Goal: Contribute content

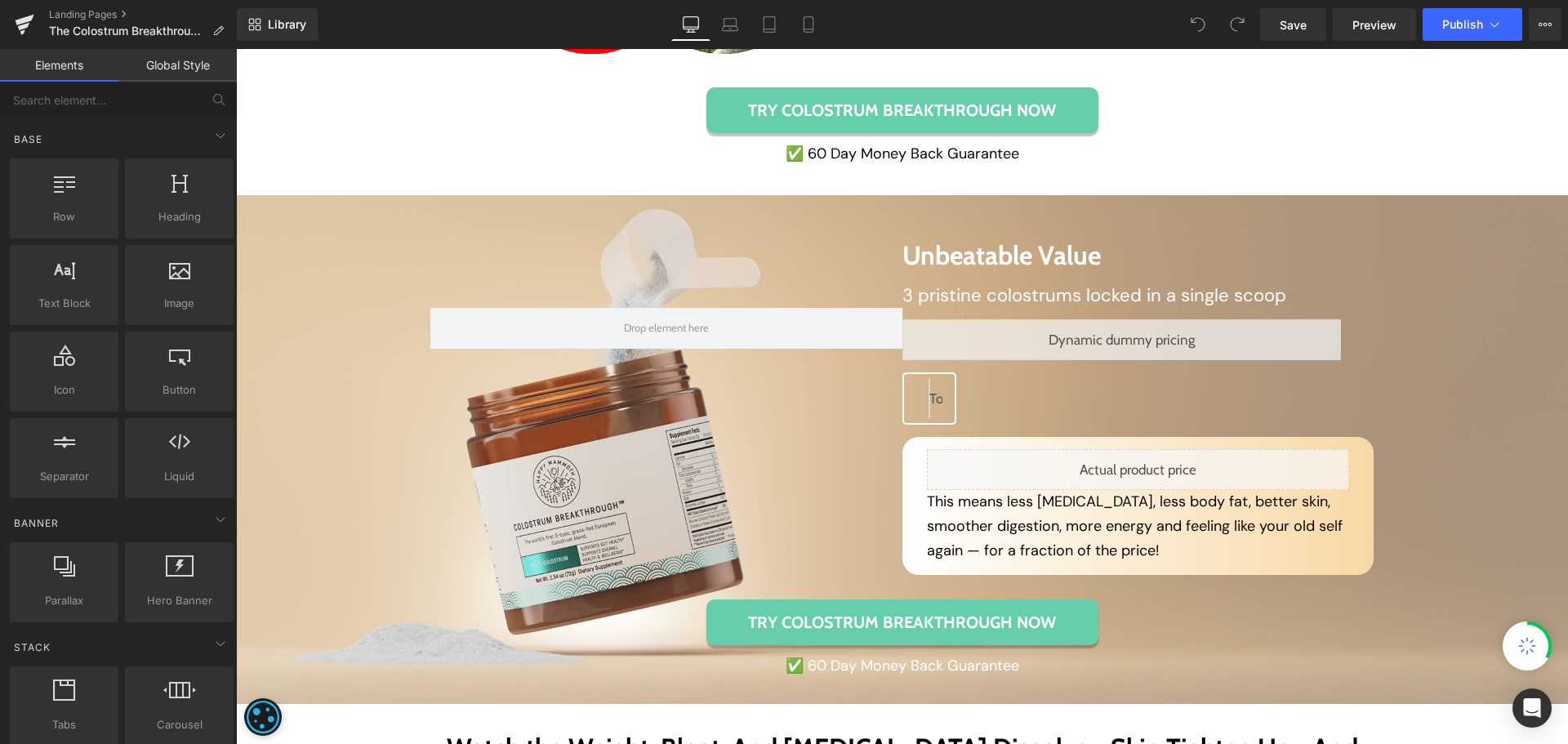
scroll to position [5225, 0]
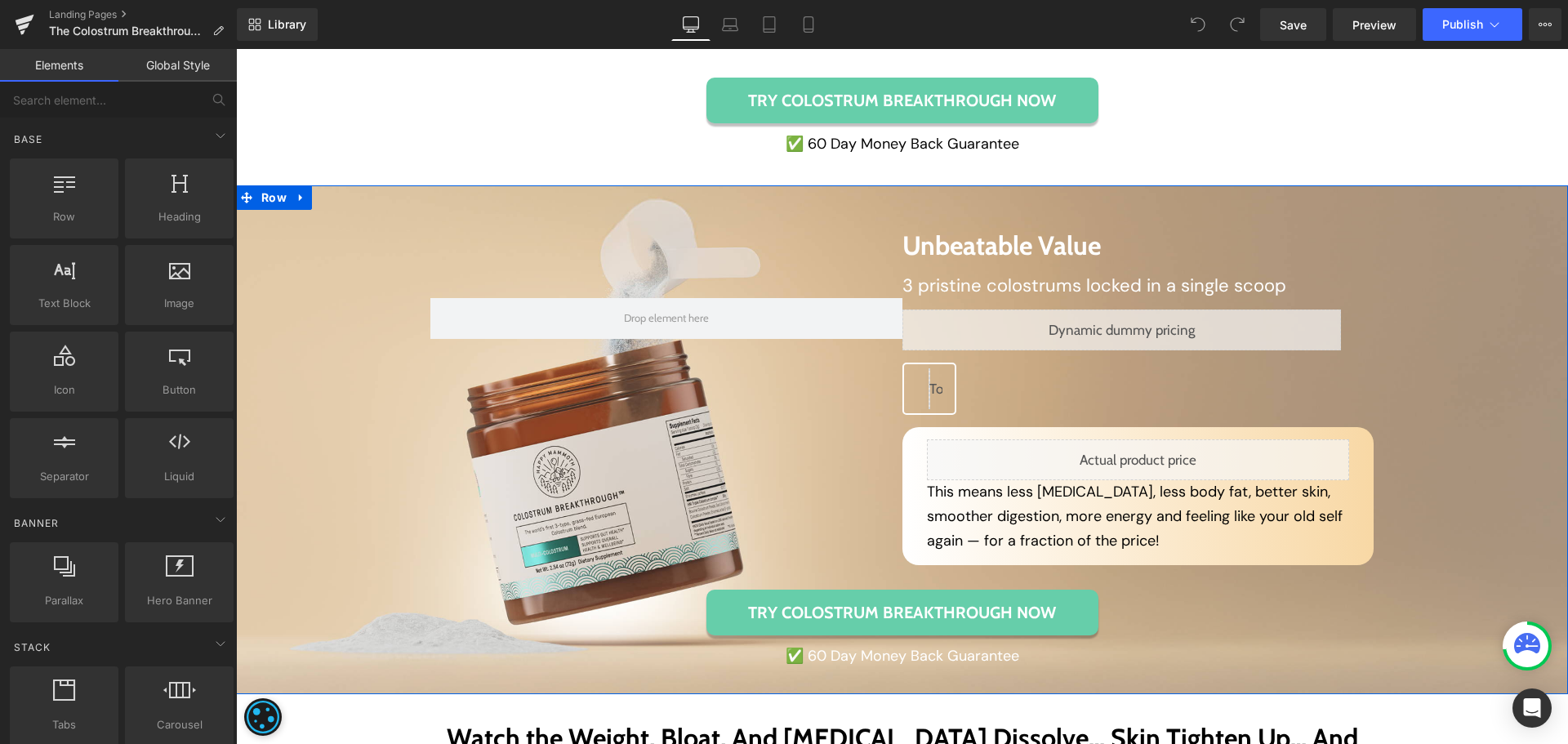
click at [236, 483] on div "You are previewing how the will restyle your page. You can not edit Elements in…" at bounding box center [784, 386] width 1568 height 772
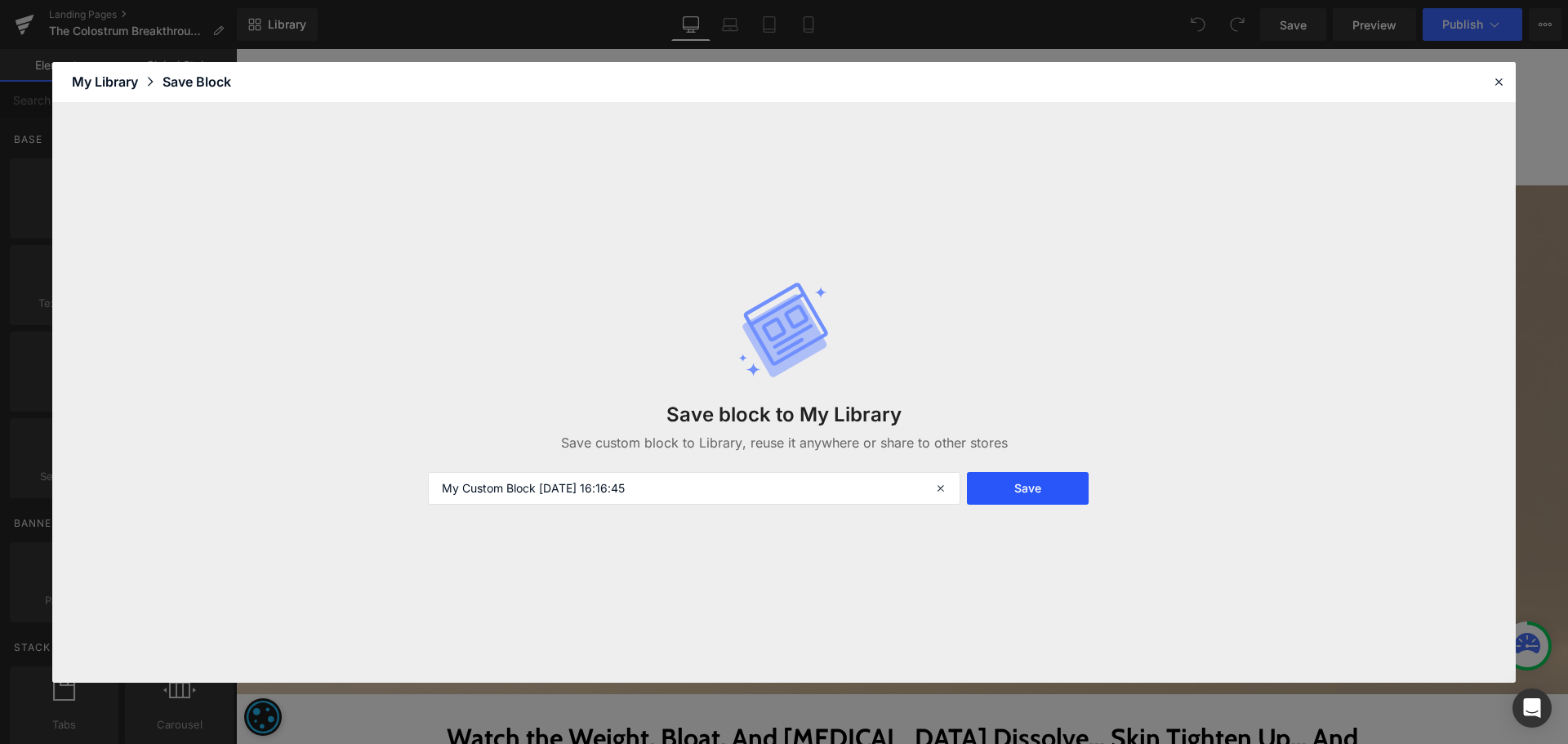
click at [1013, 489] on button "Save" at bounding box center [1027, 488] width 122 height 33
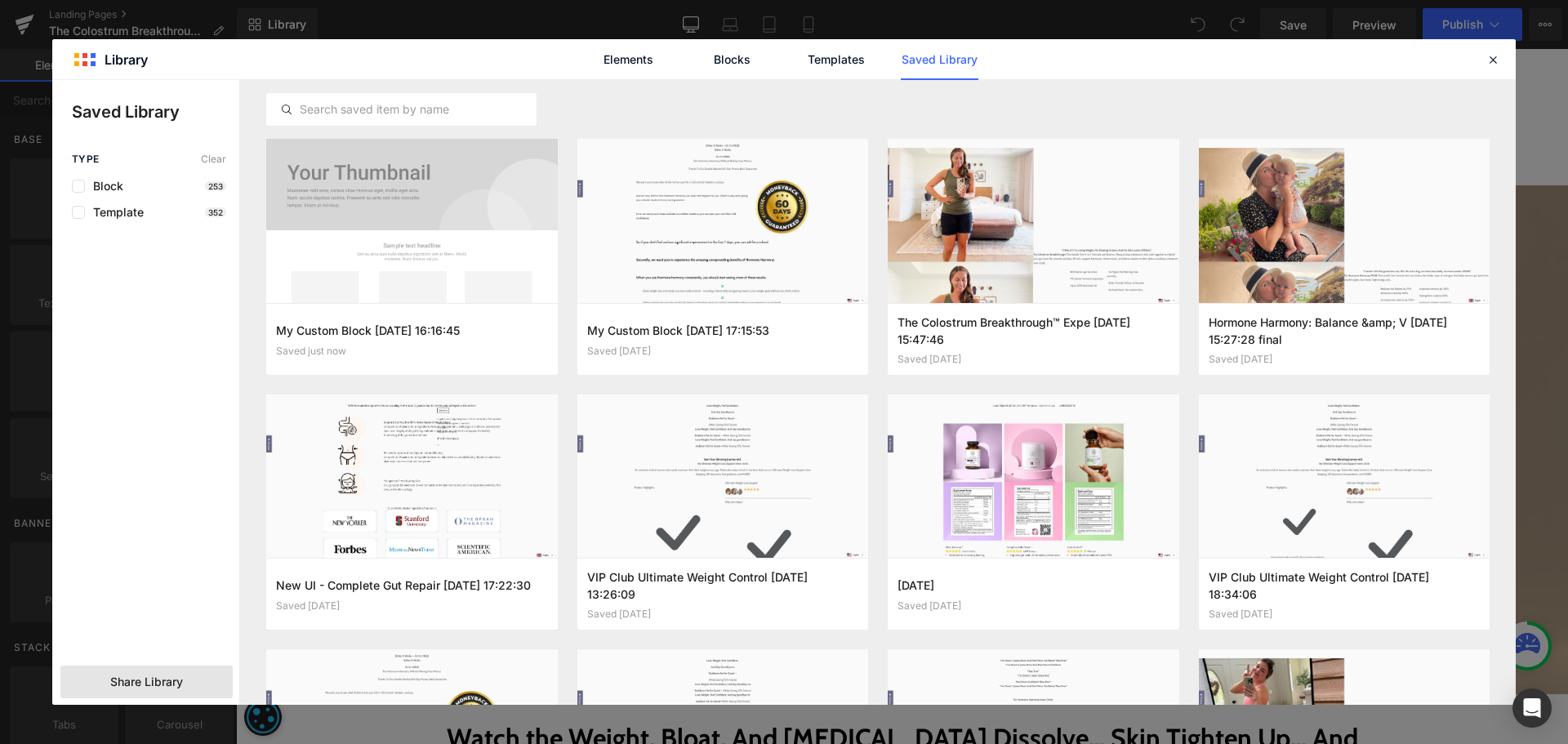
click at [172, 673] on div "Share Library" at bounding box center [146, 681] width 172 height 33
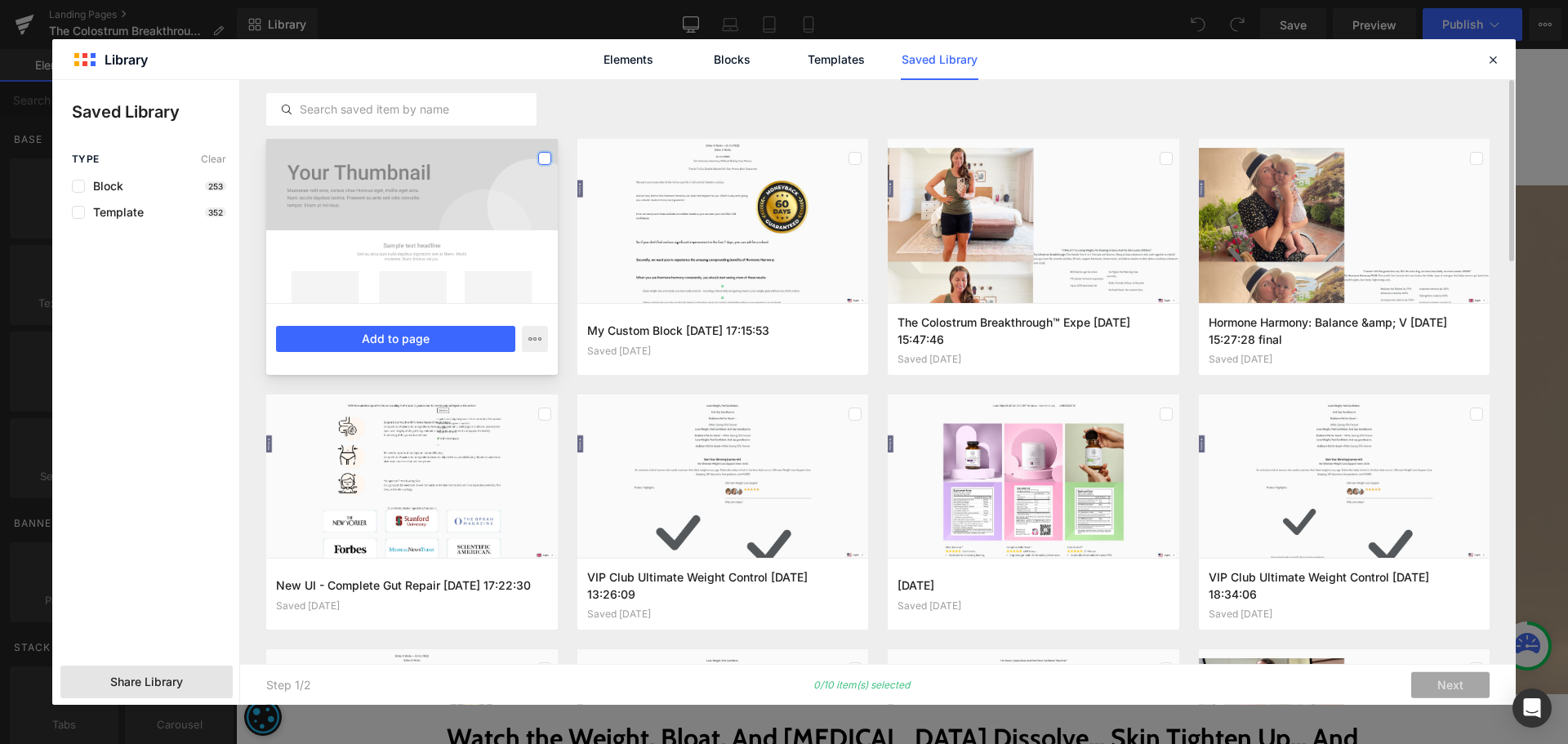
click at [547, 152] on label at bounding box center [544, 159] width 13 height 13
click at [440, 337] on button "Add to page" at bounding box center [395, 338] width 239 height 26
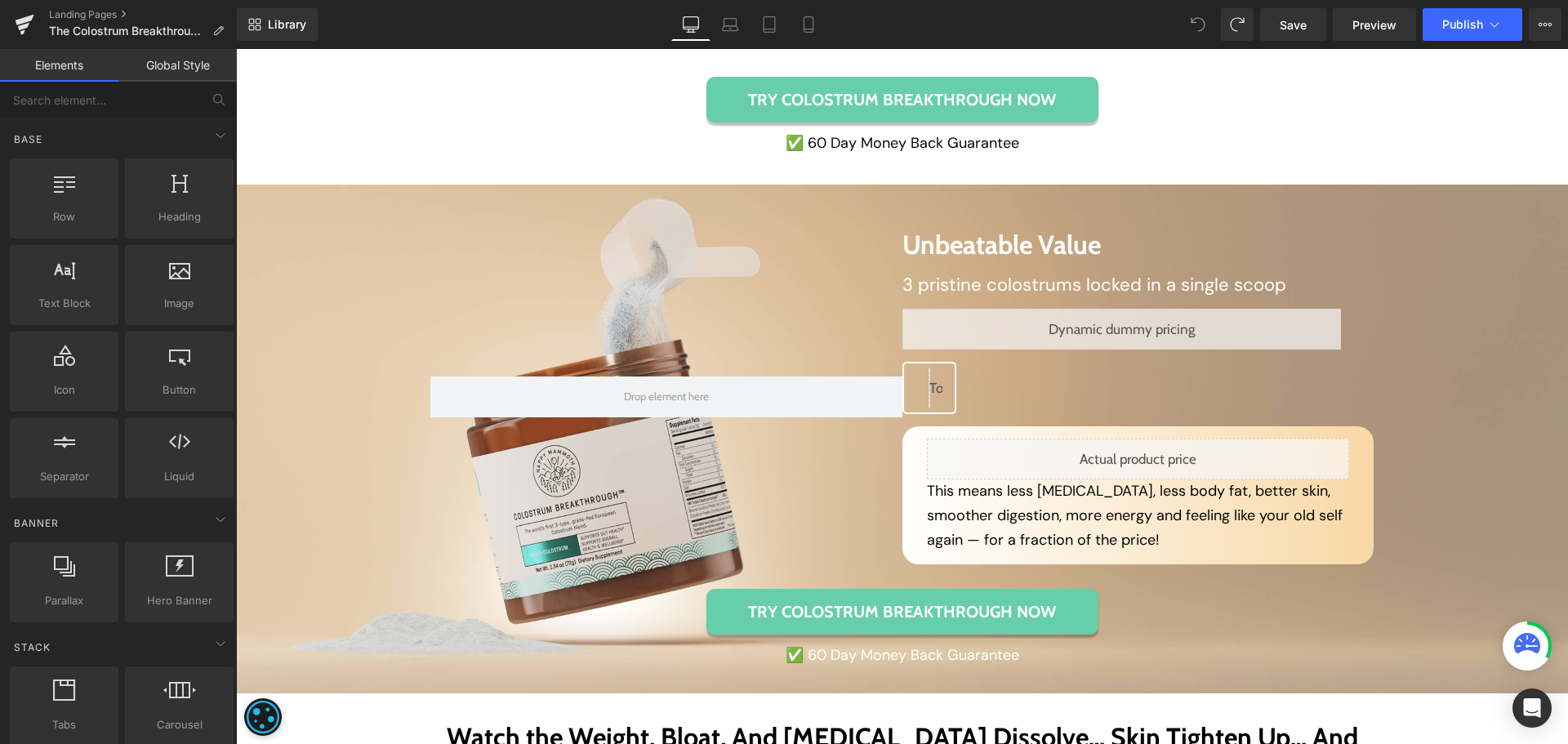
scroll to position [5235, 0]
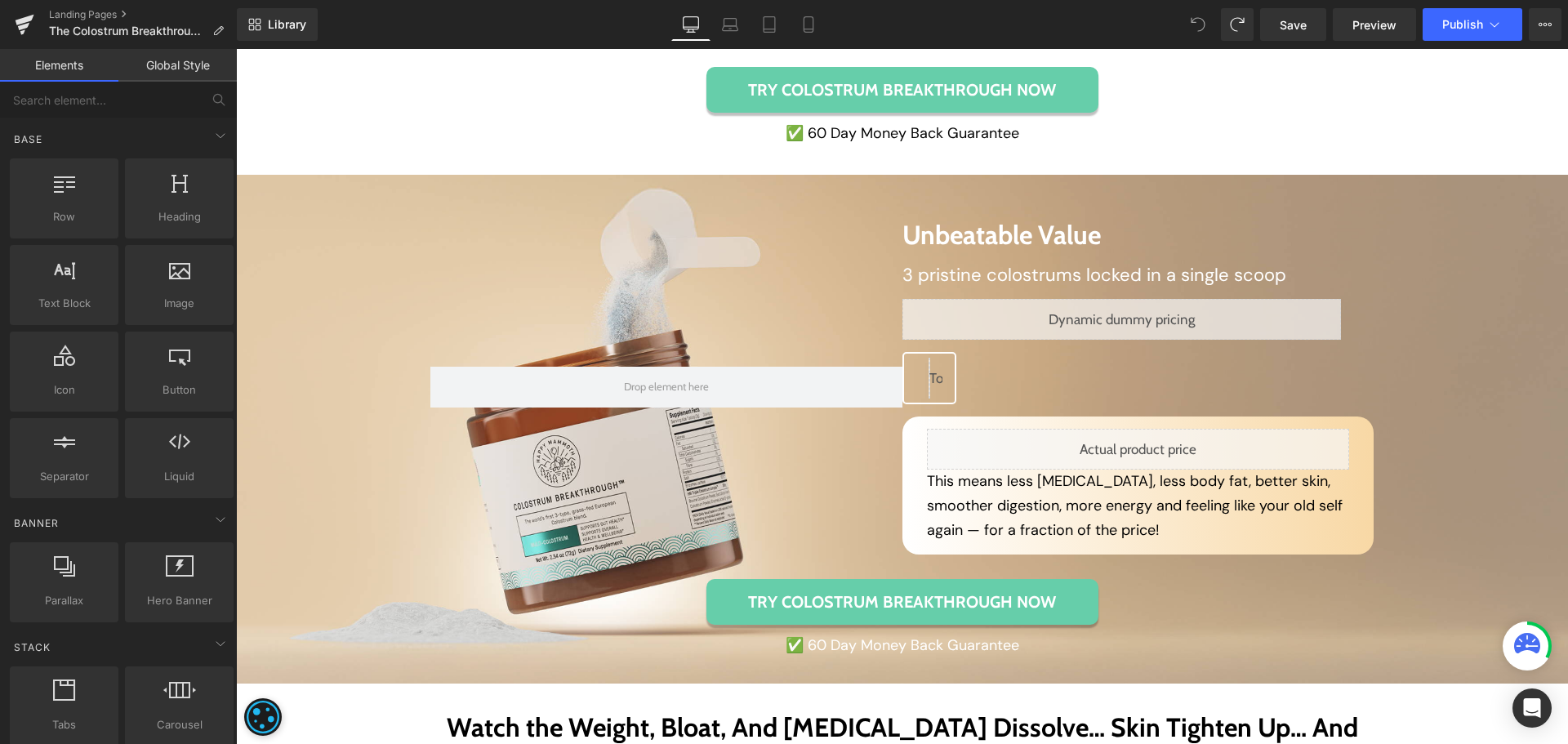
click at [282, 196] on span "Row" at bounding box center [273, 186] width 27 height 19
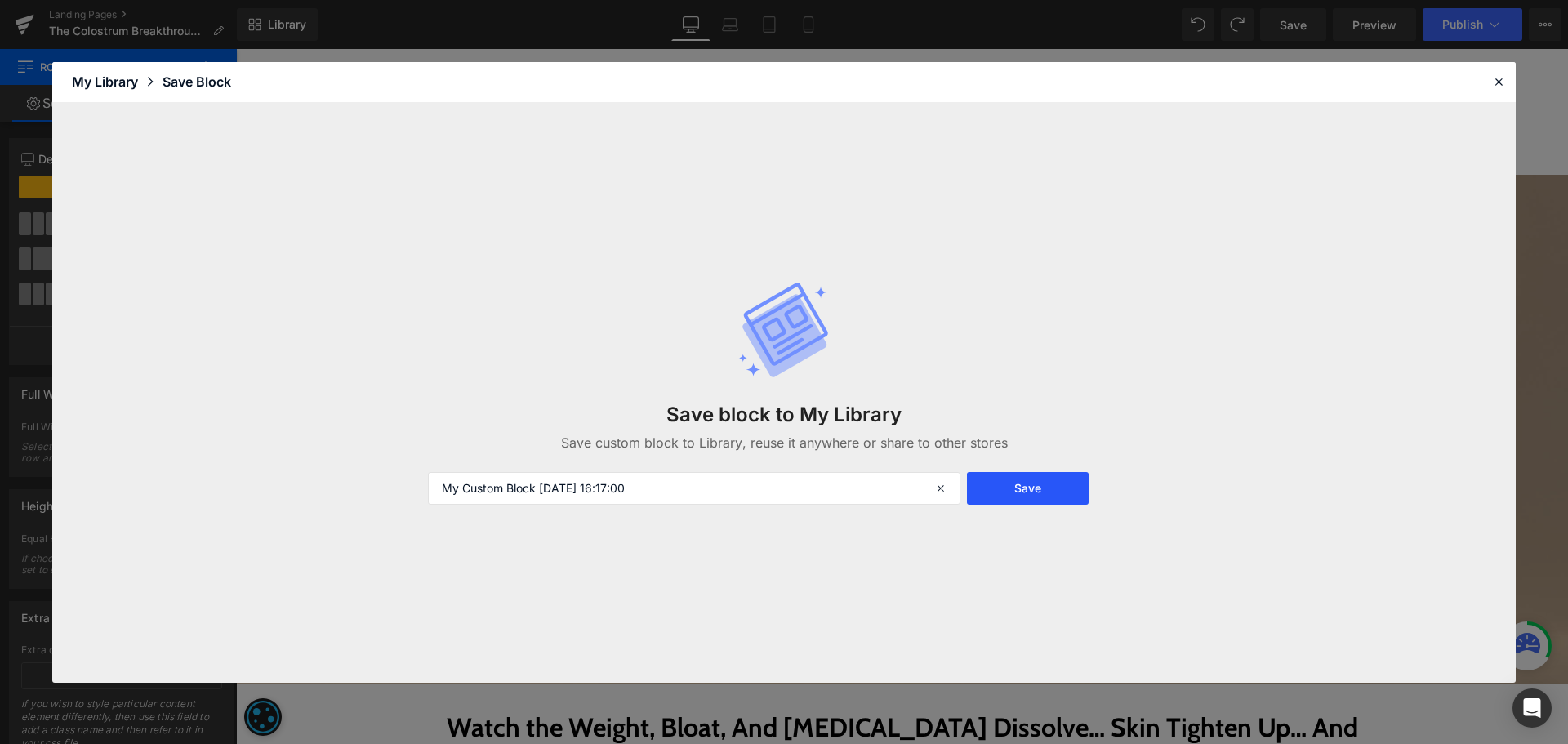
click at [1006, 494] on button "Save" at bounding box center [1027, 488] width 122 height 33
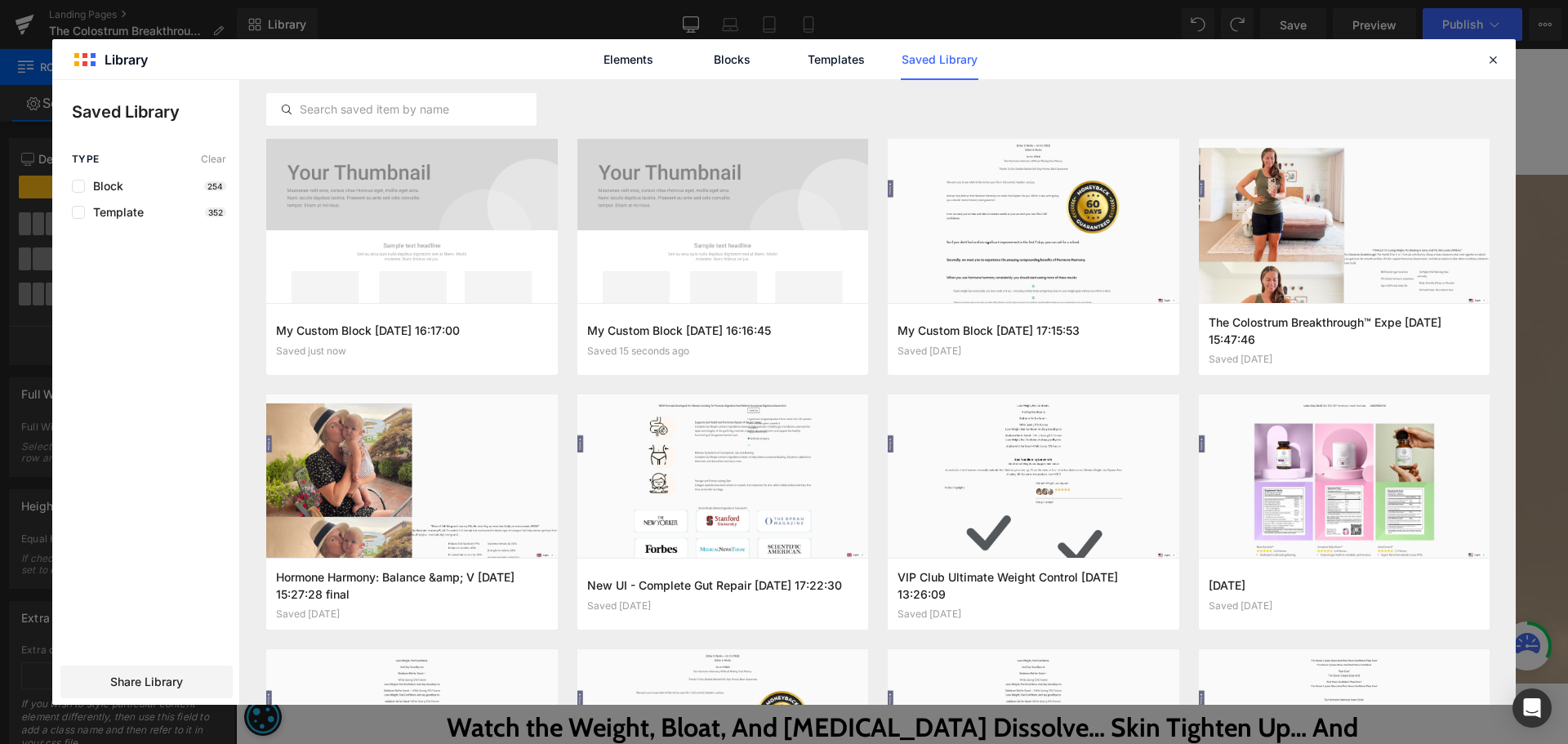
click at [136, 663] on div "Type Clear Block 254 Template 352 Share Library" at bounding box center [145, 429] width 187 height 551
click at [139, 675] on span "Share Library" at bounding box center [146, 681] width 73 height 16
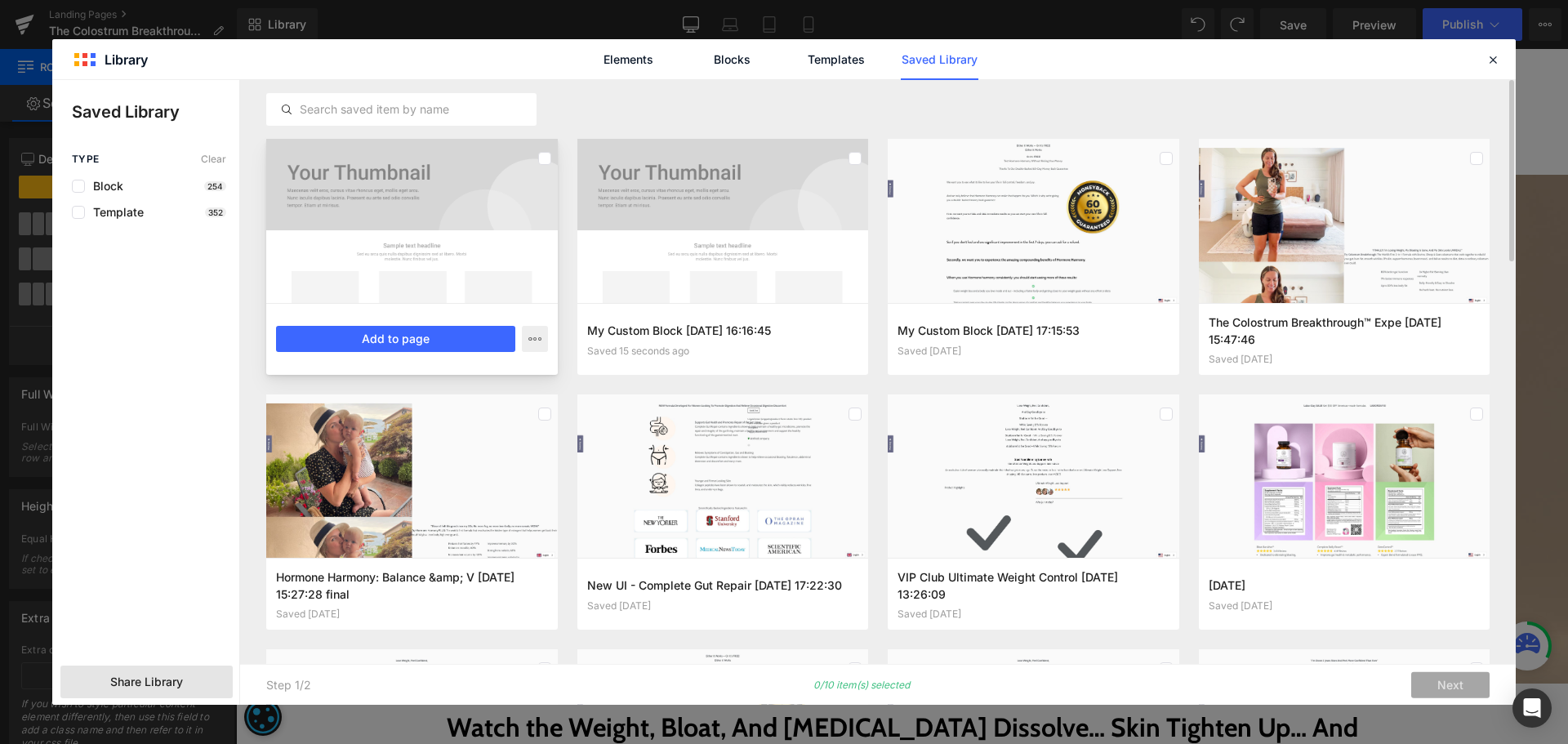
click at [553, 153] on div at bounding box center [411, 221] width 291 height 164
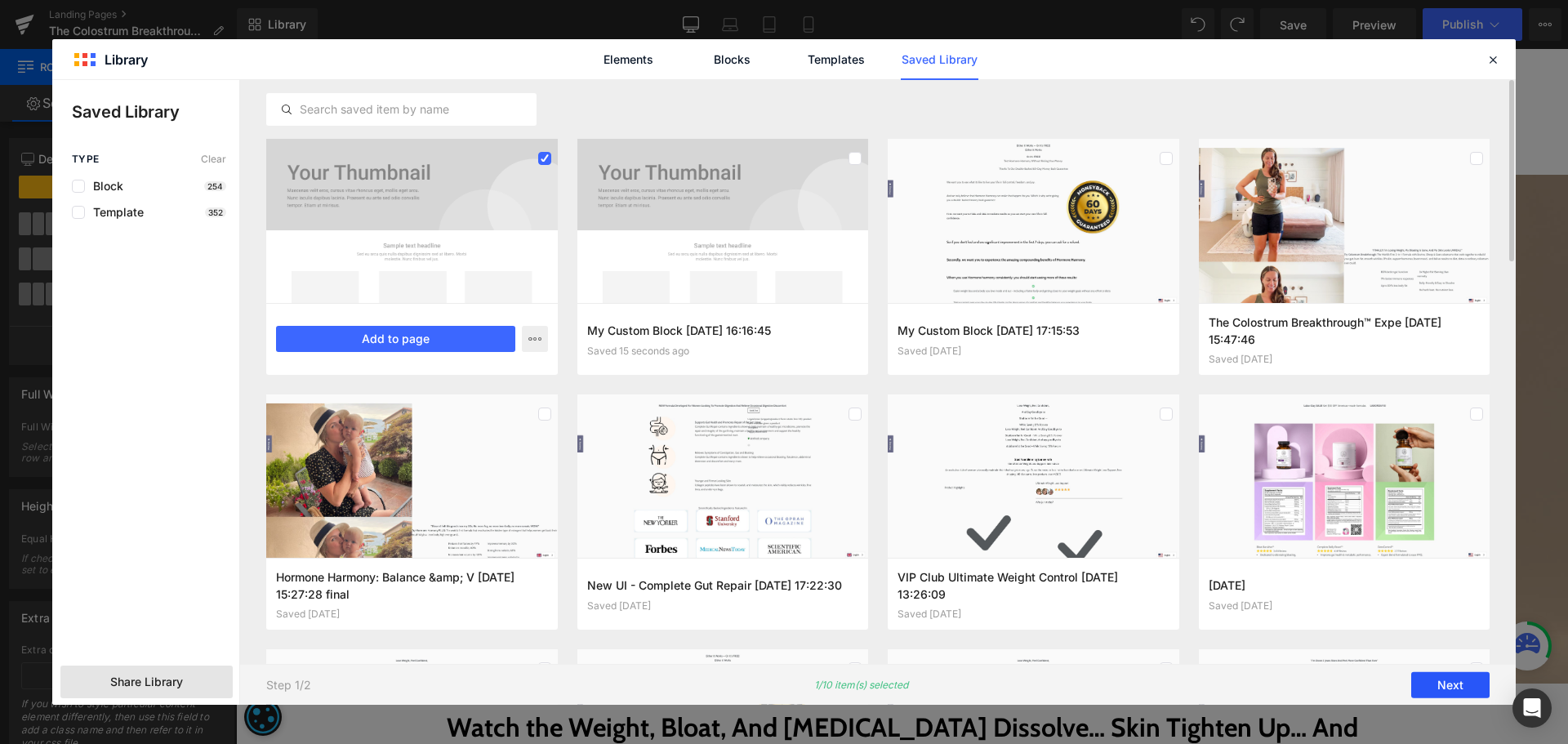
click at [1451, 683] on button "Next" at bounding box center [1450, 684] width 78 height 26
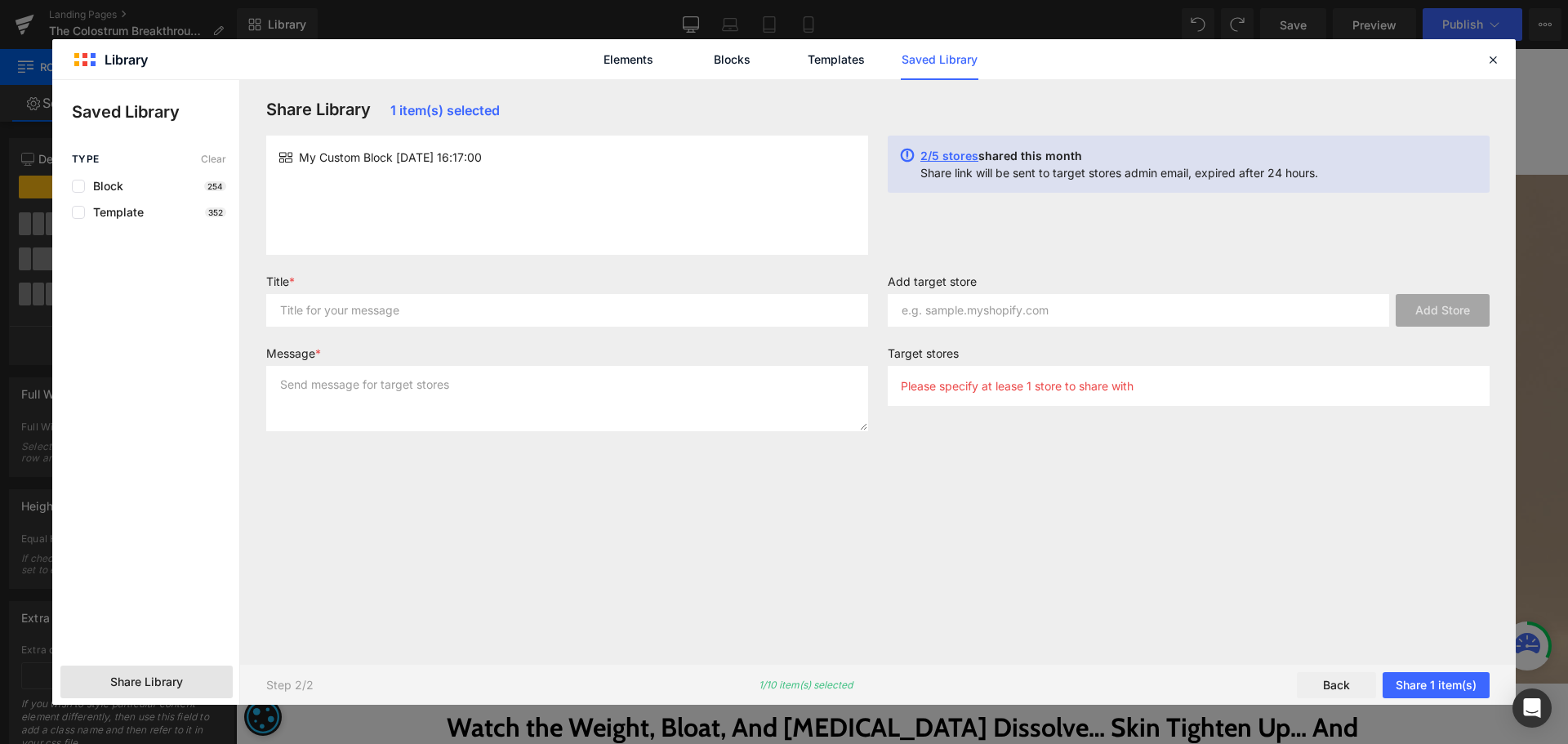
click at [418, 228] on div "My Custom Block [DATE] 16:17:00" at bounding box center [566, 195] width 602 height 119
copy div "My Custom Block [DATE] 16:17:00"
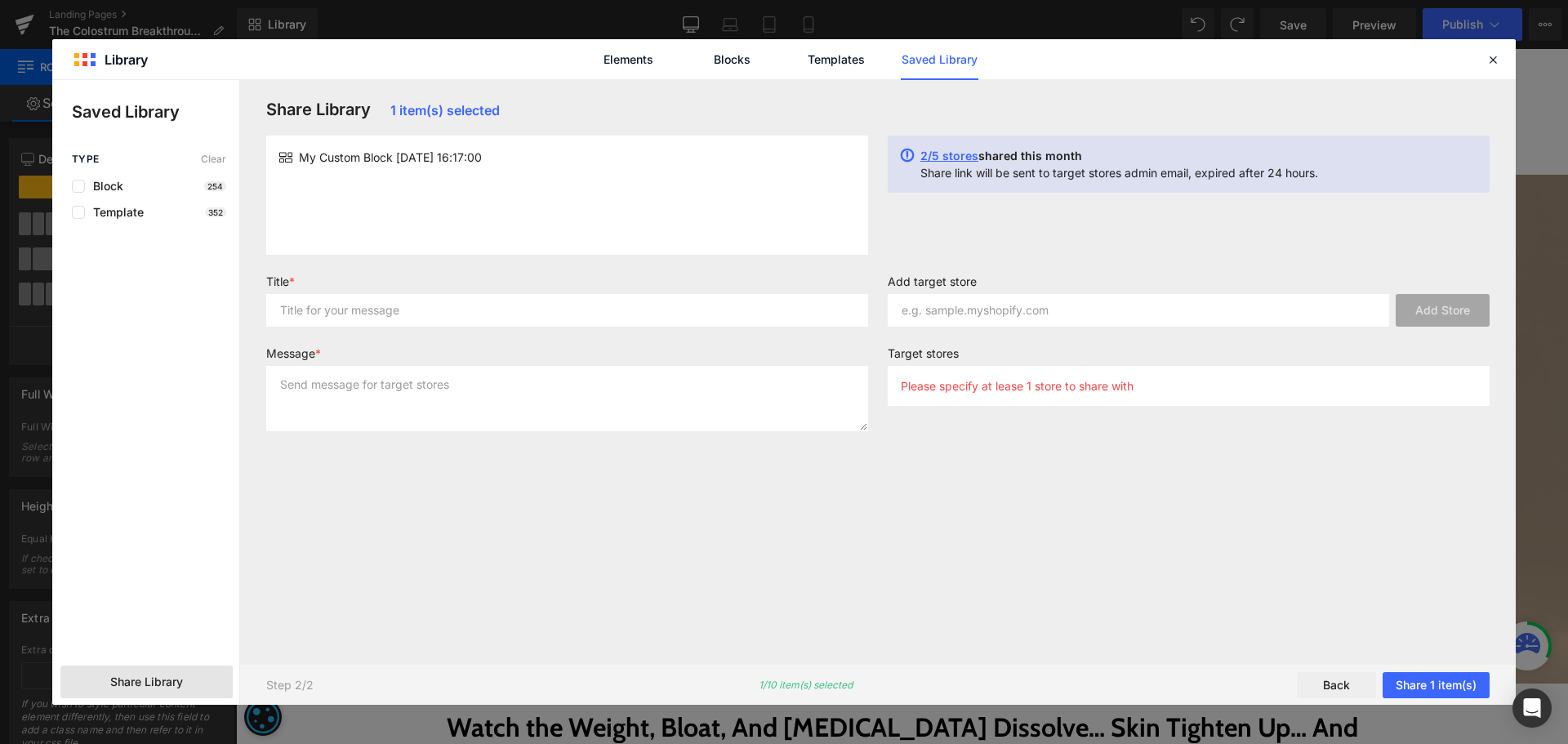
click at [460, 350] on label "Message *" at bounding box center [566, 356] width 602 height 19
click at [456, 325] on div "Title *" at bounding box center [567, 307] width 622 height 65
click at [456, 320] on input "text" at bounding box center [566, 310] width 602 height 33
paste input "My Custom Block [DATE] 16:17:00"
type input "My Custom Block [DATE] 16:17:00"
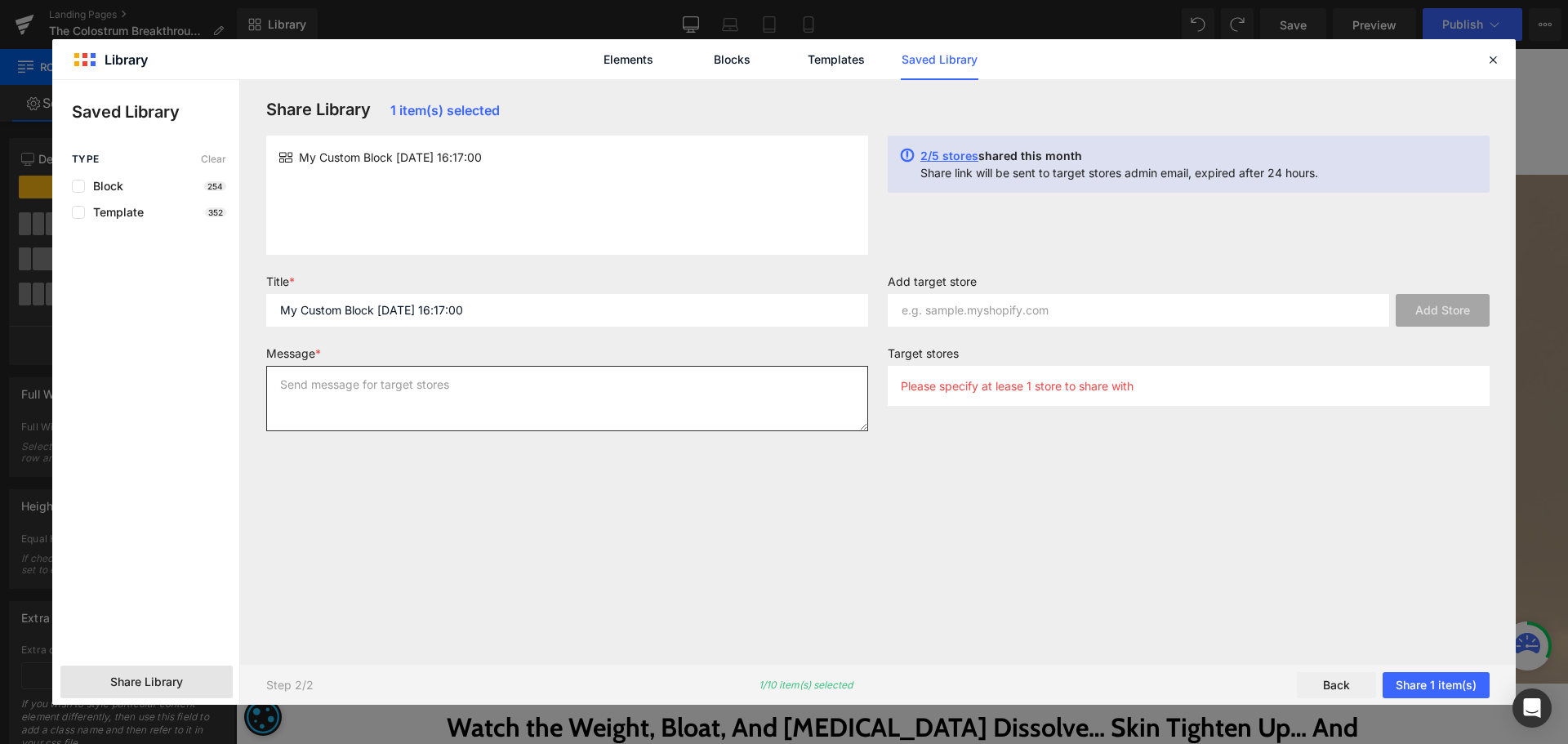
click at [446, 397] on textarea at bounding box center [566, 398] width 602 height 65
paste textarea "My Custom Block [DATE] 16:17:00"
type textarea "My Custom Block [DATE] 16:17:00"
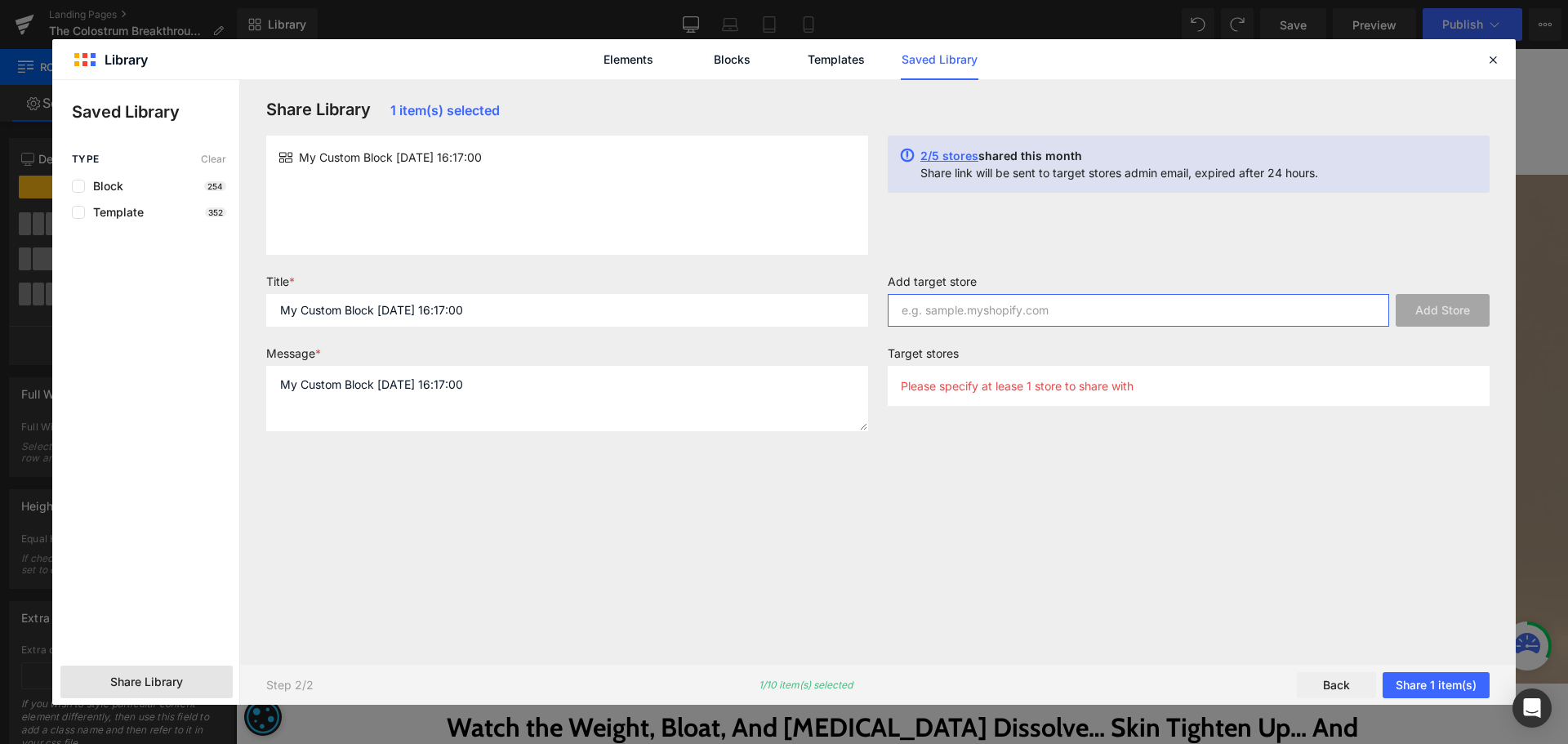
click at [986, 303] on input "text" at bounding box center [1138, 310] width 502 height 33
paste input "happy-mammoth"
type input "happy-mammoth"
click at [1446, 305] on button "Add Store" at bounding box center [1442, 310] width 94 height 33
click at [1468, 698] on div "Step 2/2 1/10 item(s) selected Back Share 1 item(s)" at bounding box center [878, 684] width 1275 height 41
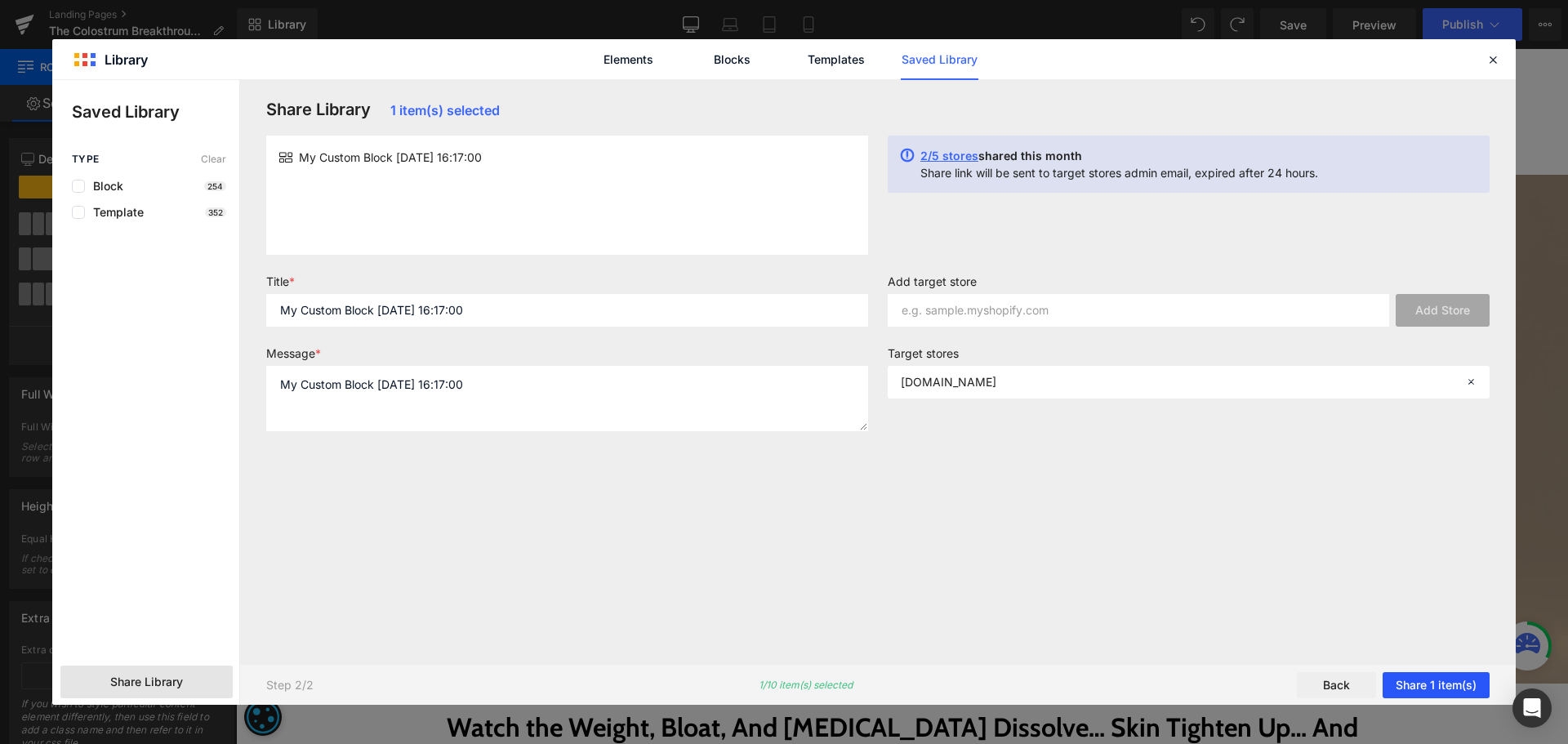
click at [1403, 688] on button "Share 1 item(s)" at bounding box center [1435, 684] width 107 height 26
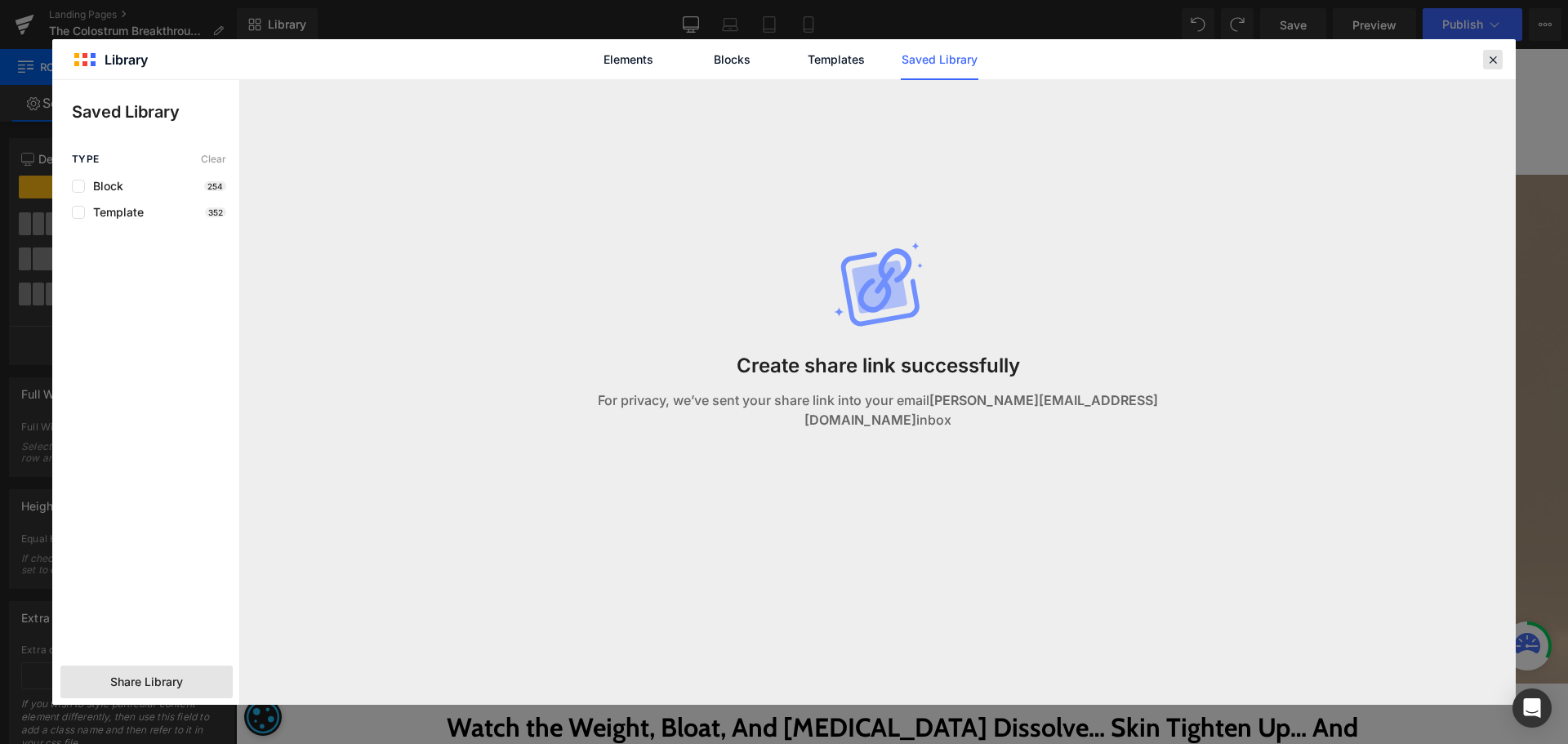
click at [1496, 67] on div at bounding box center [1492, 59] width 19 height 19
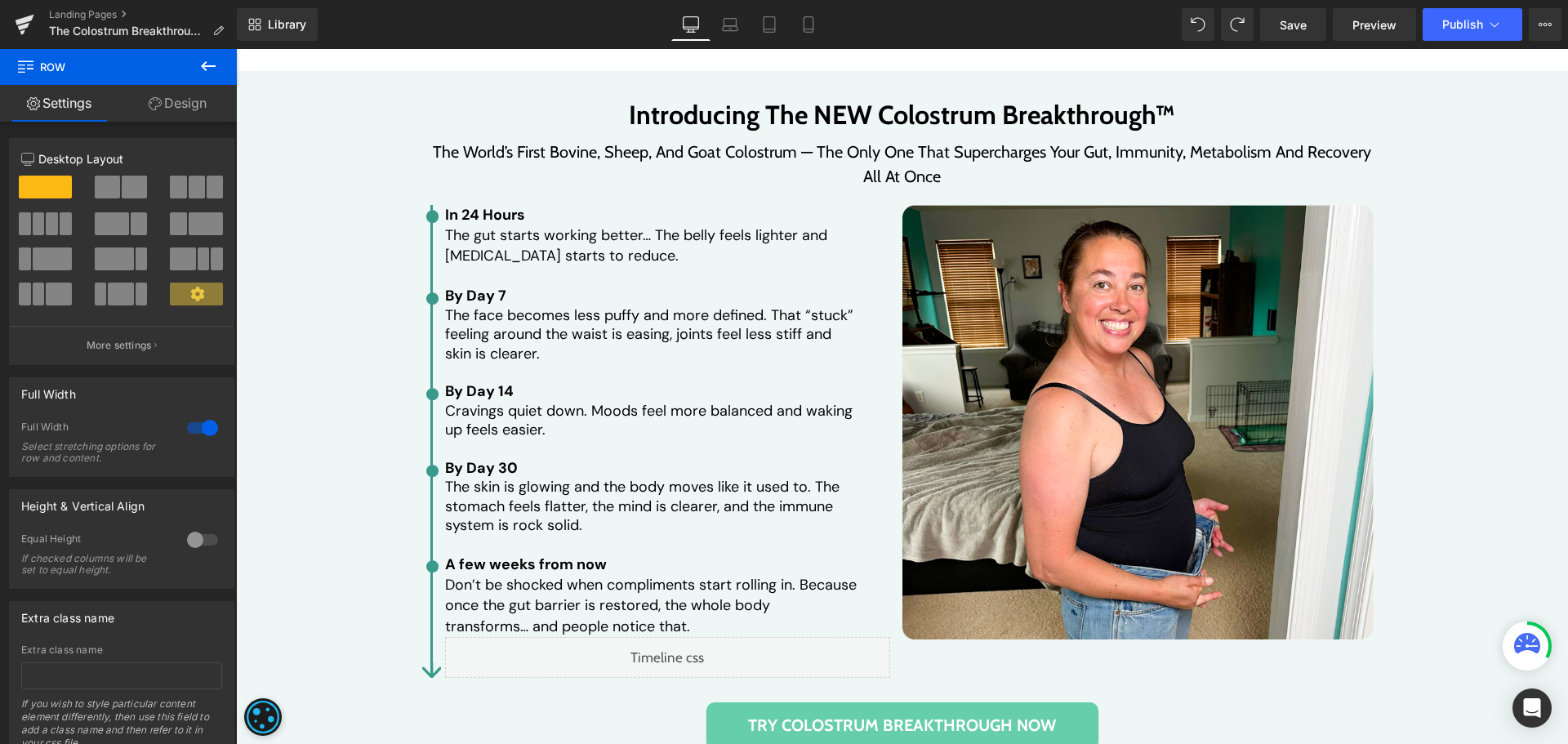
scroll to position [3603, 0]
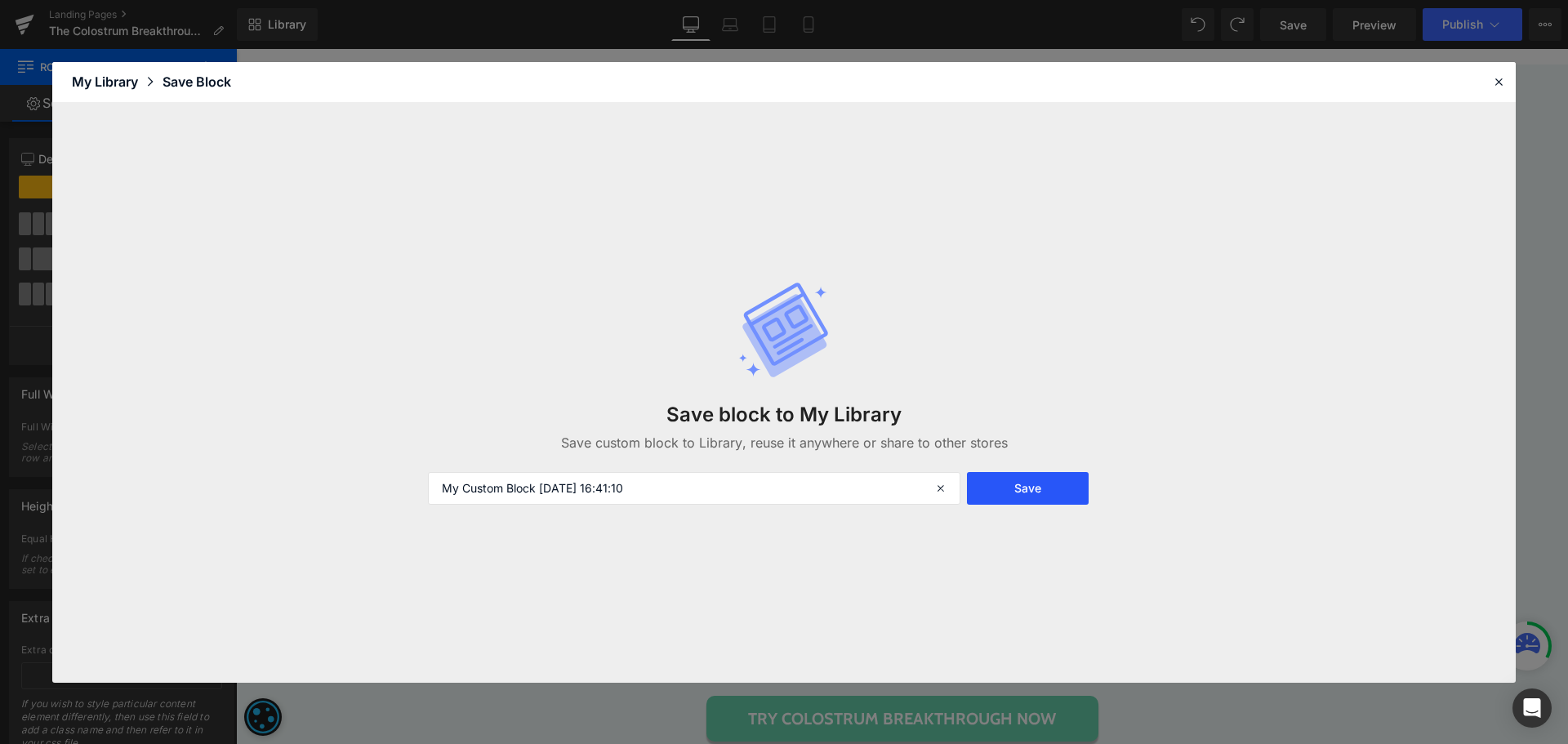
click at [1004, 492] on button "Save" at bounding box center [1027, 488] width 122 height 33
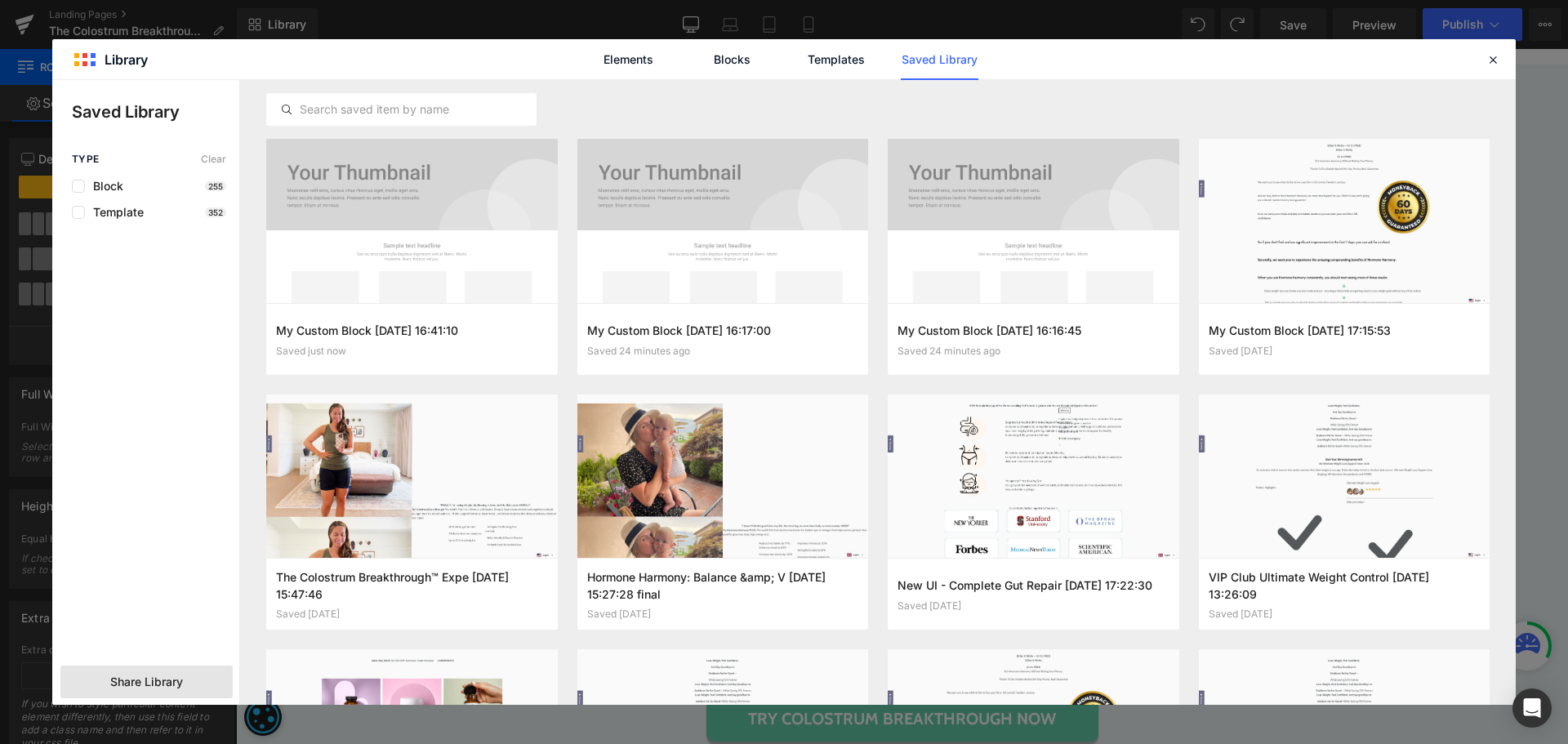
click at [136, 672] on div "Share Library" at bounding box center [146, 681] width 172 height 33
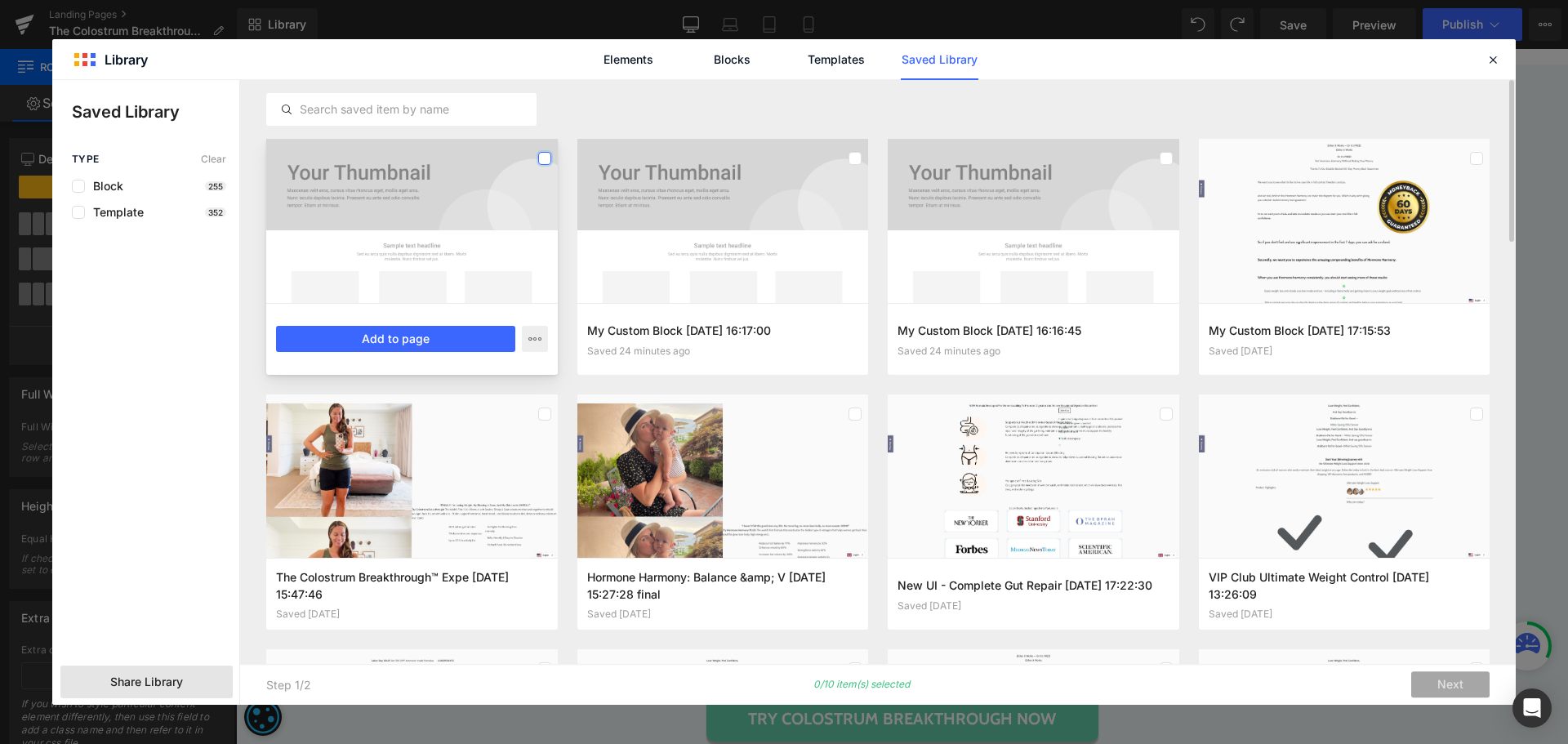
click at [542, 156] on label at bounding box center [544, 159] width 13 height 13
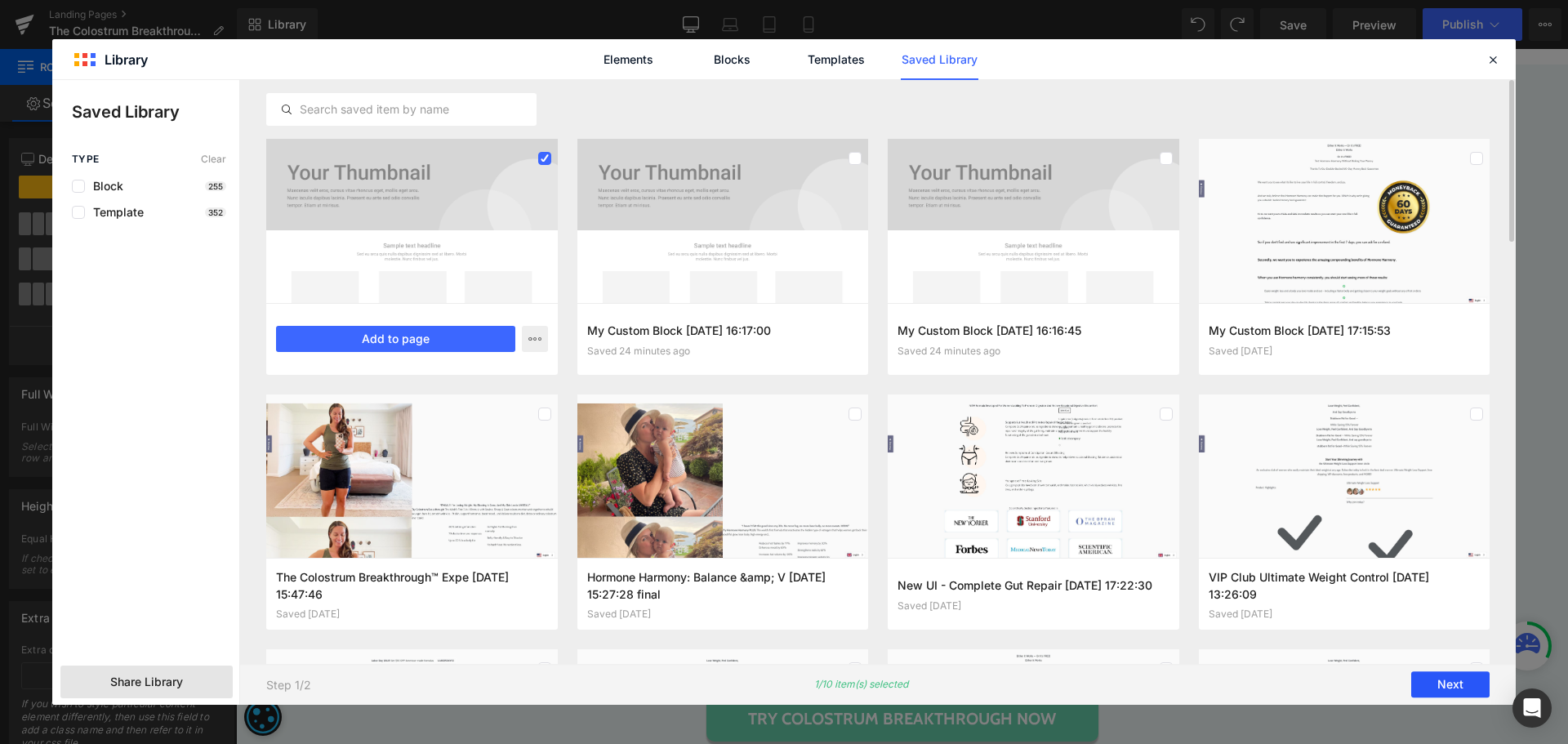
click at [1430, 675] on button "Next" at bounding box center [1450, 684] width 78 height 26
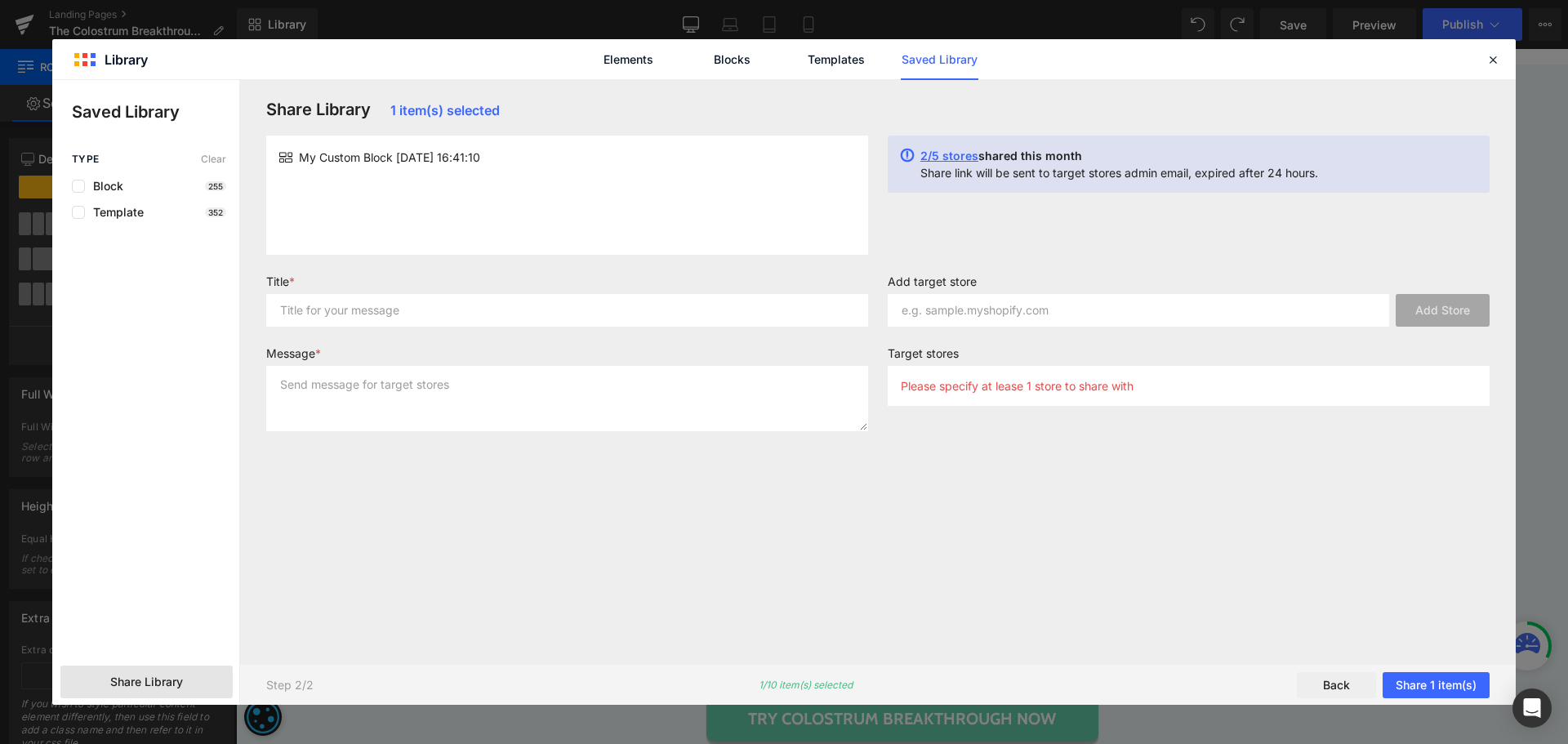
click at [425, 185] on div "My Custom Block [DATE] 16:41:10" at bounding box center [566, 195] width 602 height 119
copy div "My Custom Block [DATE] 16:41:10"
click at [436, 306] on input "text" at bounding box center [566, 310] width 602 height 33
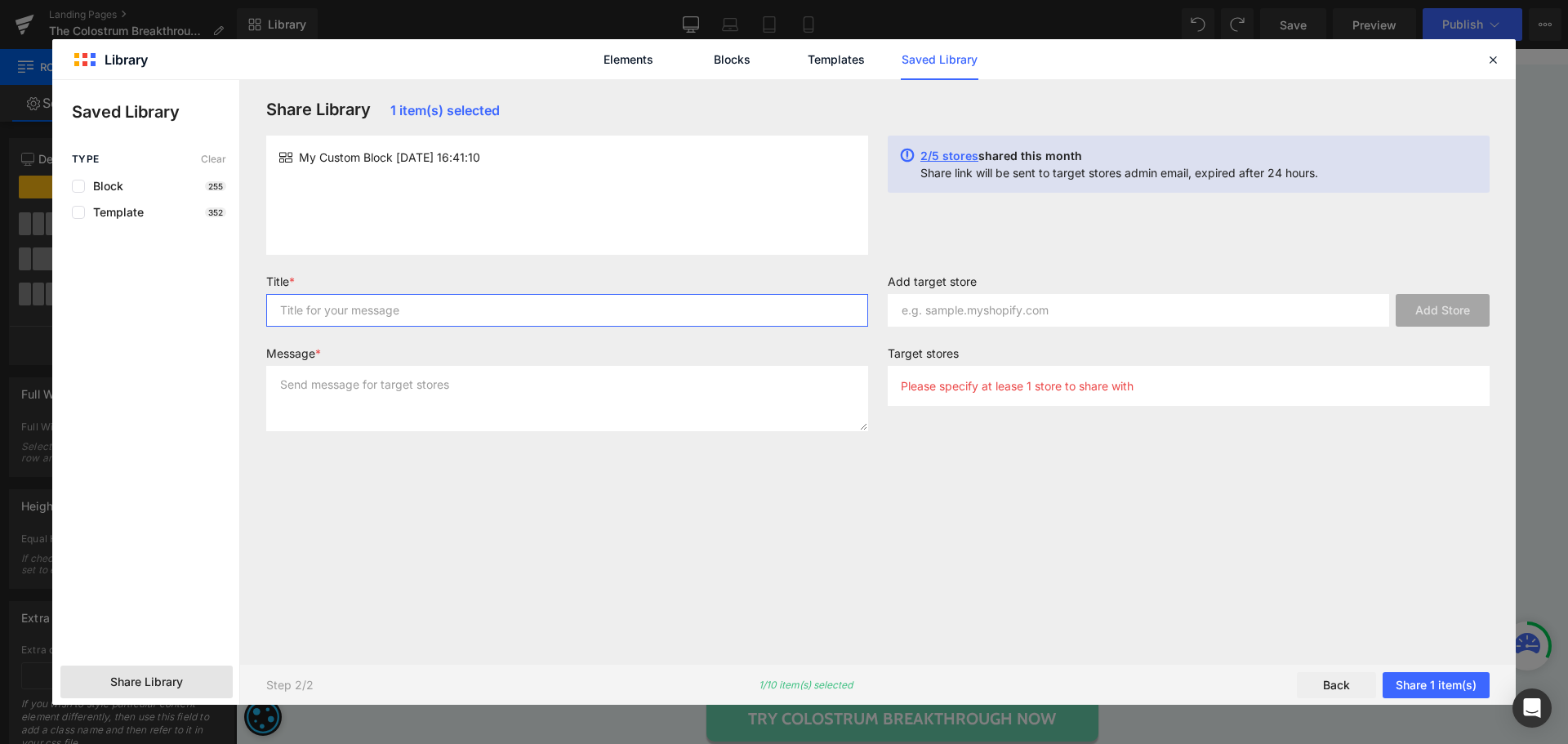
paste input "My Custom Block [DATE] 16:41:10"
type input "My Custom Block [DATE] 16:41:10"
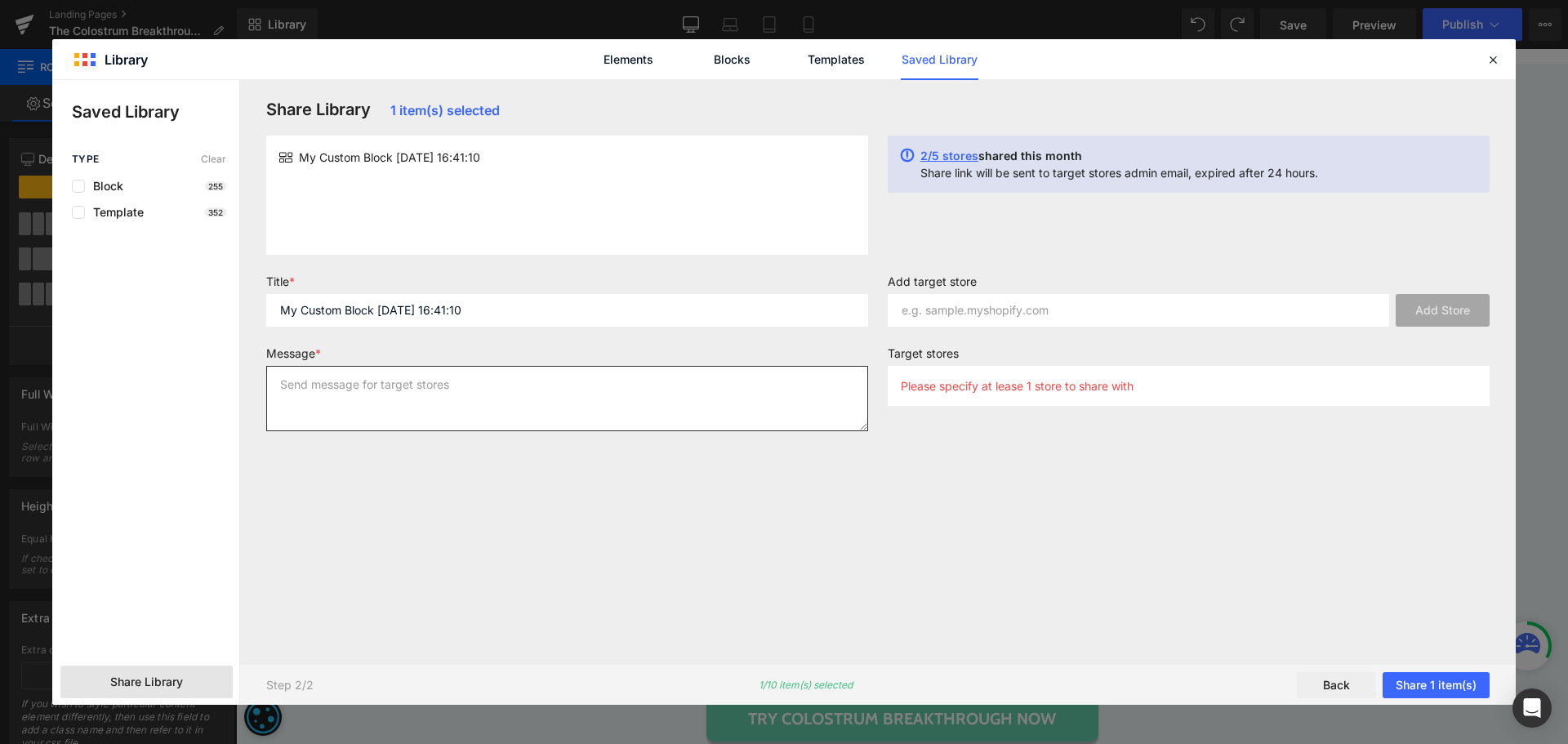
click at [437, 387] on textarea at bounding box center [566, 398] width 602 height 65
paste textarea "My Custom Block [DATE] 16:41:10"
type textarea "My Custom Block [DATE] 16:41:10"
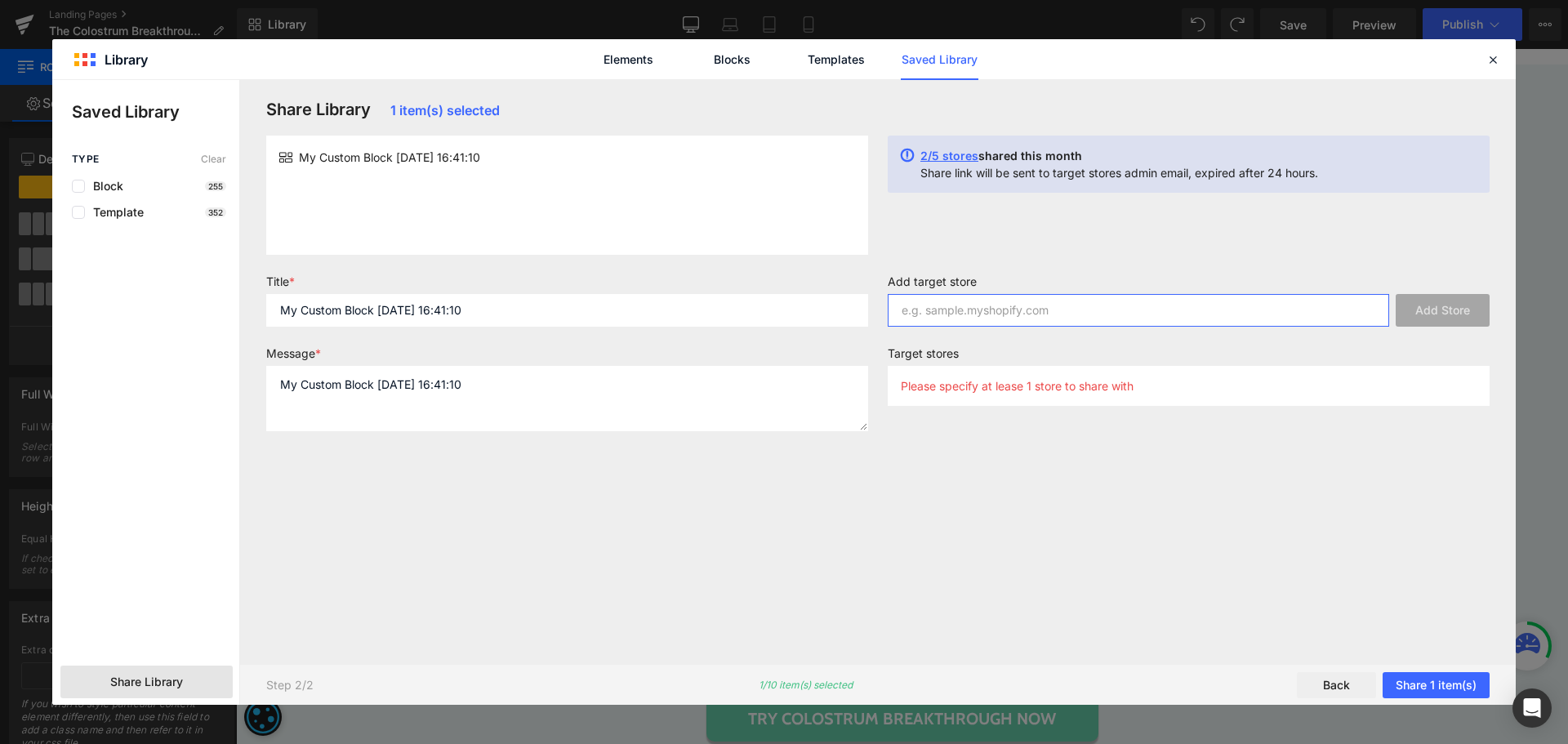
click at [1145, 321] on input "text" at bounding box center [1138, 310] width 502 height 33
click at [1046, 310] on input "text" at bounding box center [1138, 310] width 502 height 33
paste input "happy-mammoth"
type input "happy-mammoth"
click at [1445, 310] on button "Add Store" at bounding box center [1442, 310] width 94 height 33
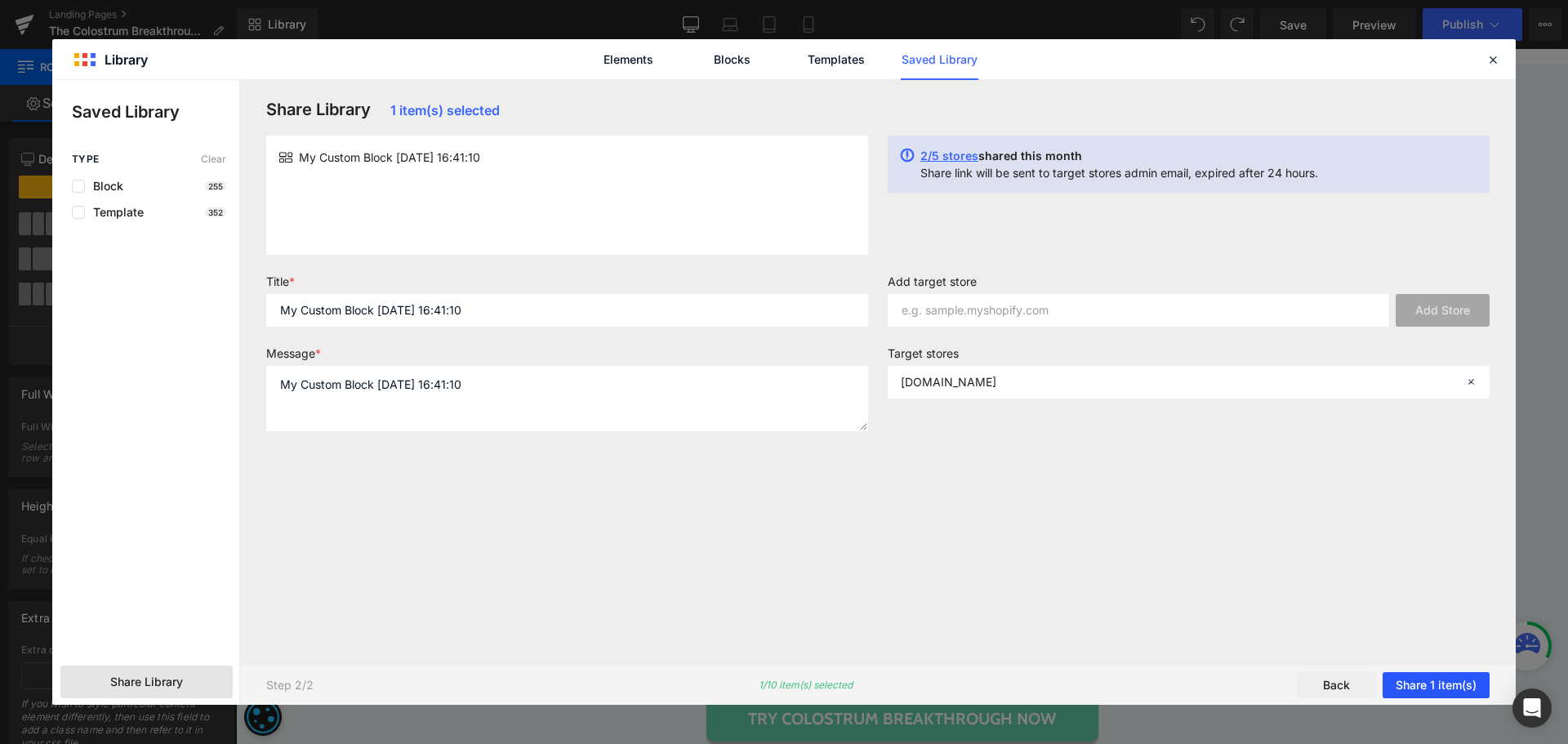
click at [1451, 688] on button "Share 1 item(s)" at bounding box center [1435, 684] width 107 height 26
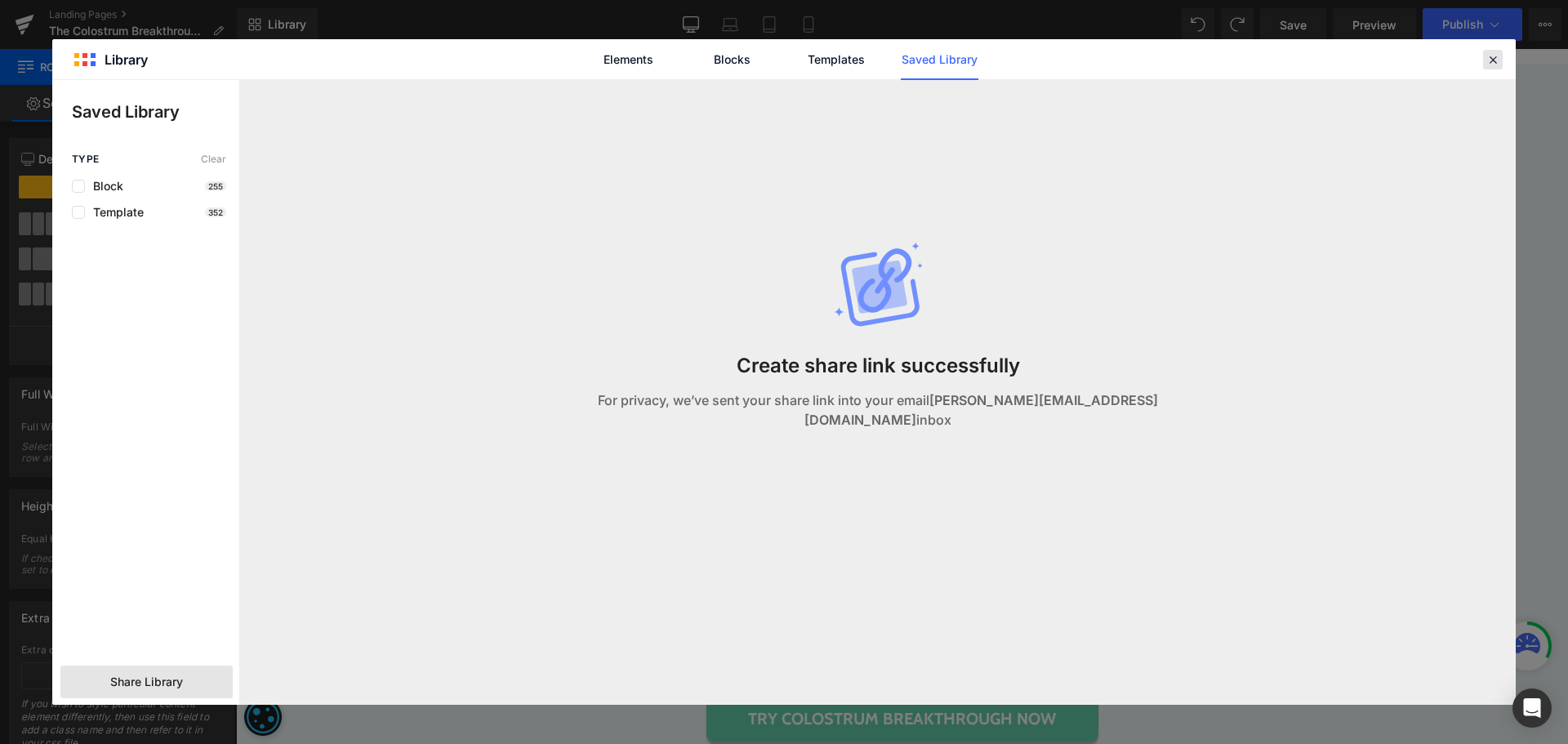
click at [1497, 53] on icon at bounding box center [1492, 60] width 15 height 15
